Goal: Find specific page/section: Find specific page/section

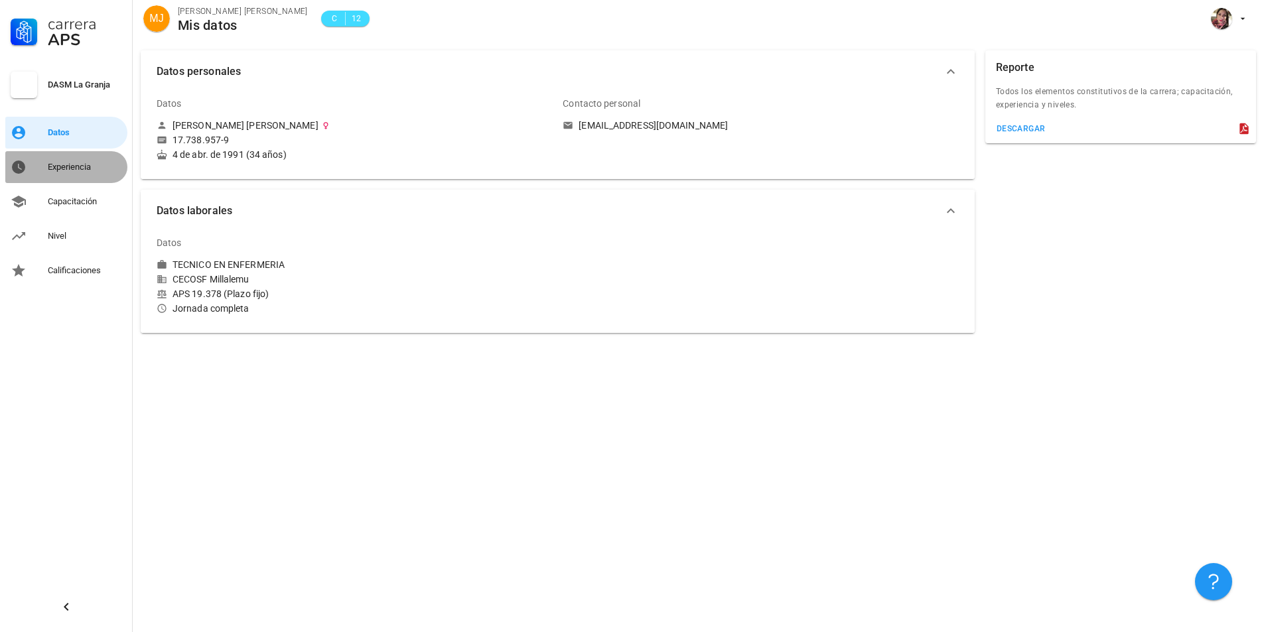
click at [72, 164] on div "Experiencia" at bounding box center [85, 167] width 74 height 11
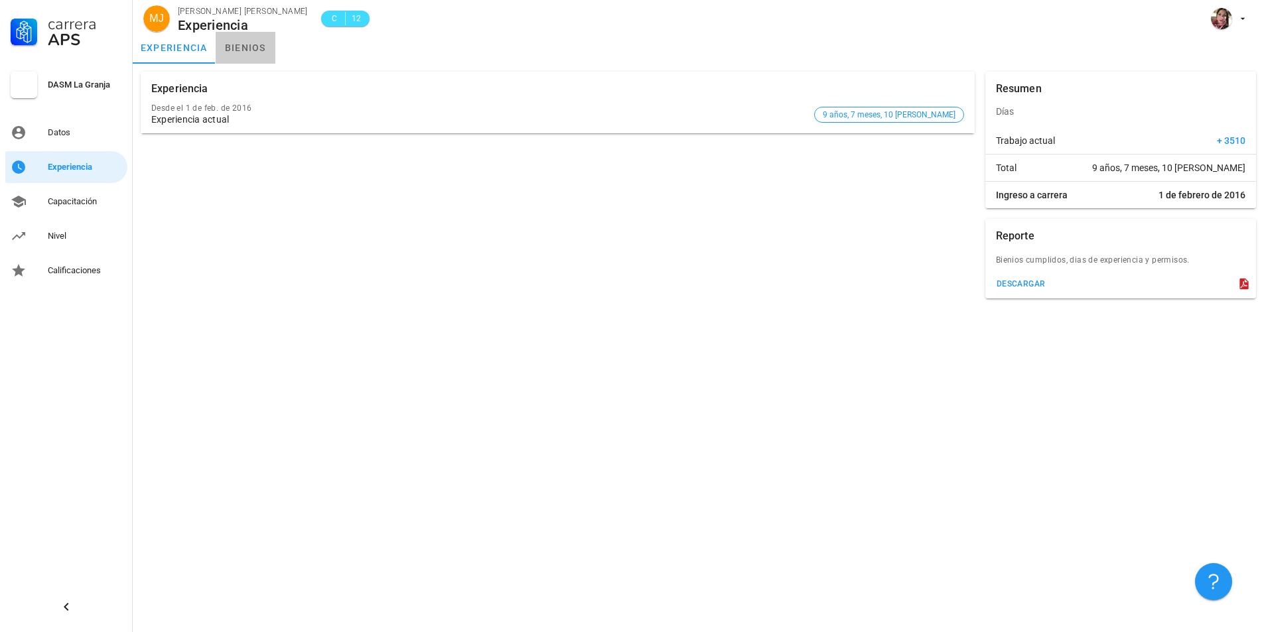
click at [251, 44] on link "bienios" at bounding box center [246, 48] width 60 height 32
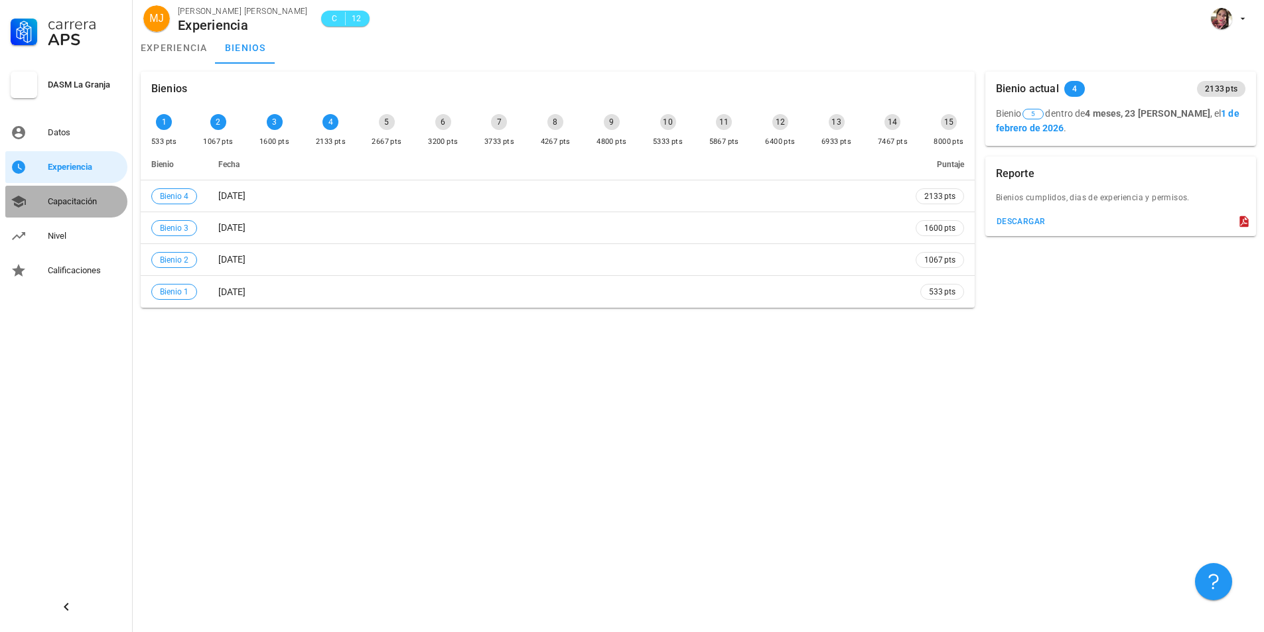
click at [89, 199] on div "Capacitación" at bounding box center [85, 201] width 74 height 11
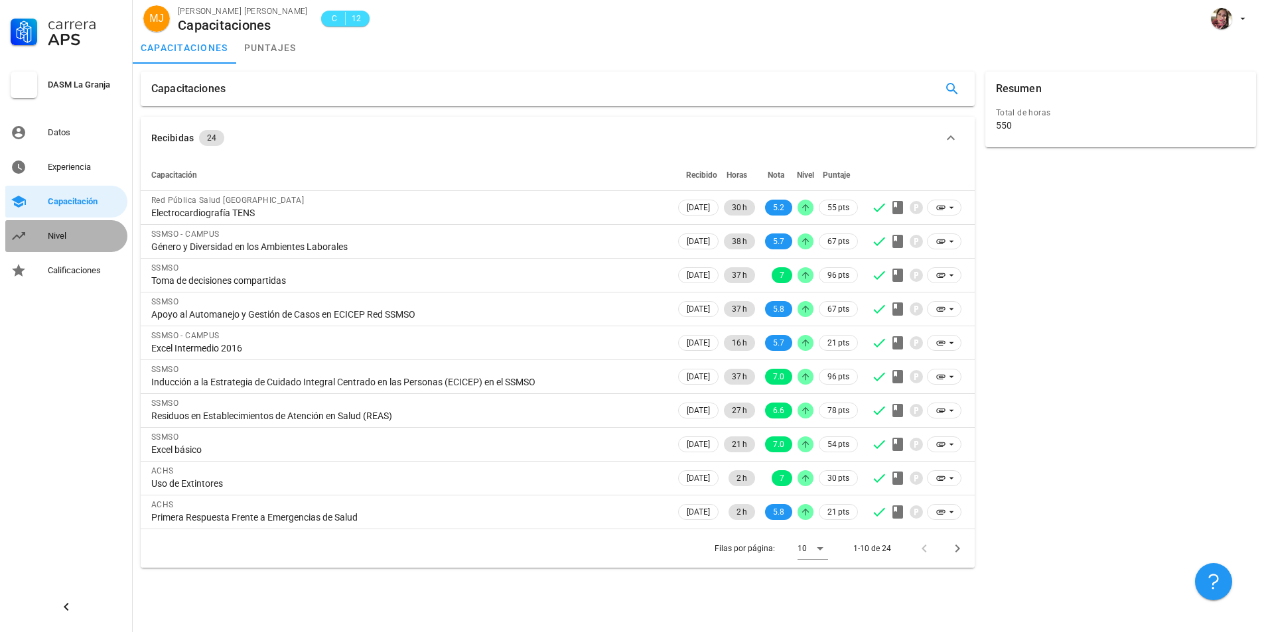
click at [109, 231] on div "Nivel" at bounding box center [85, 236] width 74 height 11
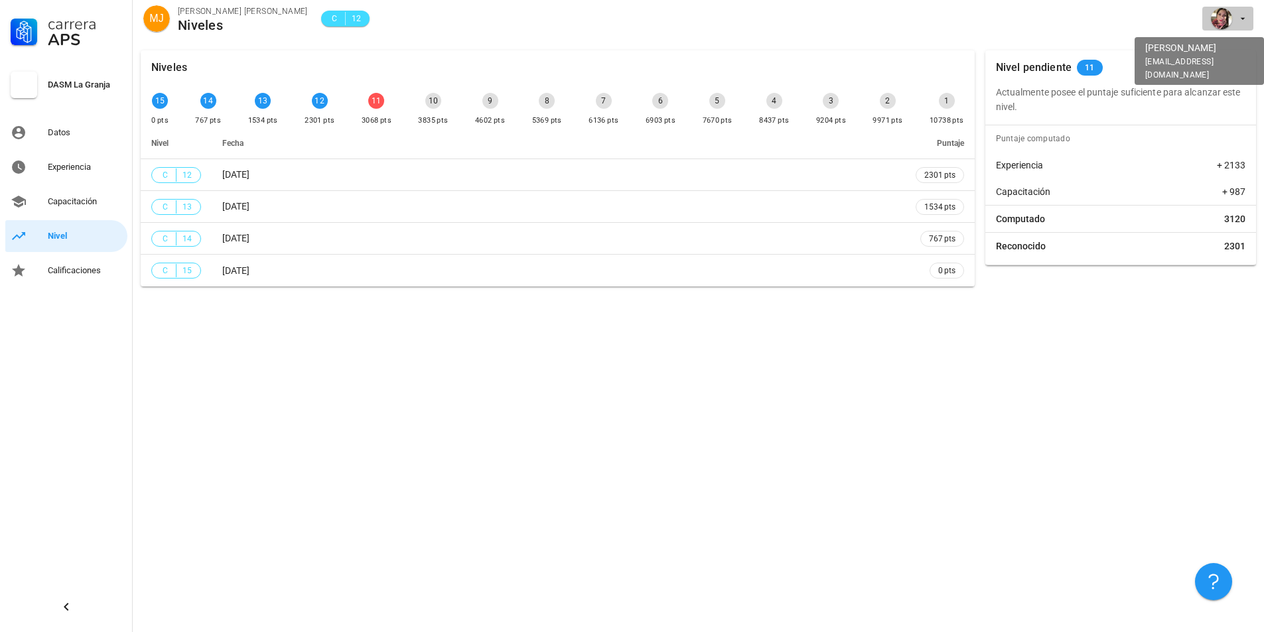
click at [1234, 21] on span "button" at bounding box center [1227, 18] width 40 height 21
click at [1222, 60] on link "Salir" at bounding box center [1217, 52] width 80 height 32
